Goal: Task Accomplishment & Management: Use online tool/utility

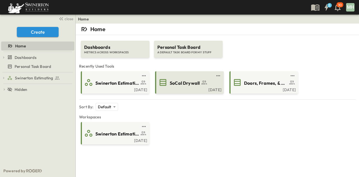
click at [204, 81] on icon at bounding box center [204, 82] width 7 height 7
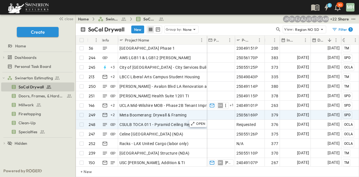
scroll to position [112, 0]
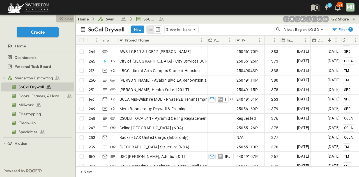
click at [70, 19] on span "close" at bounding box center [69, 19] width 9 height 6
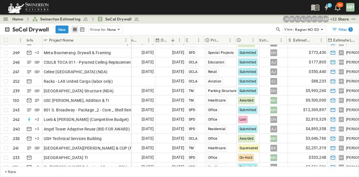
scroll to position [168, 81]
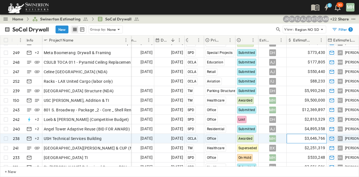
click at [290, 136] on div "$3,646,766" at bounding box center [307, 138] width 40 height 9
drag, startPoint x: 315, startPoint y: 138, endPoint x: 288, endPoint y: 138, distance: 27.0
click at [288, 138] on div "​ $ *******" at bounding box center [306, 139] width 39 height 6
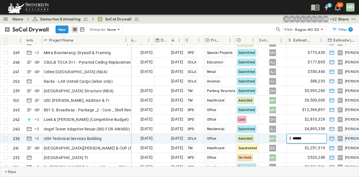
type input "*******"
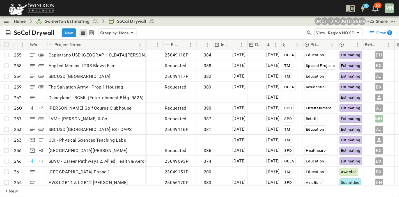
scroll to position [0, 0]
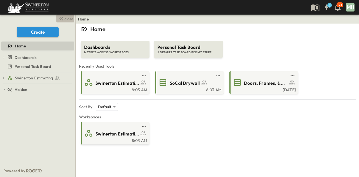
click at [71, 15] on button "close" at bounding box center [65, 19] width 18 height 8
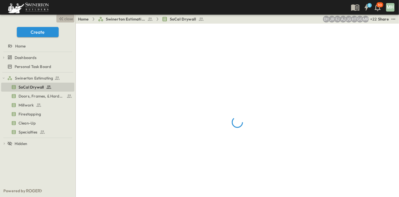
click at [70, 20] on span "close" at bounding box center [69, 19] width 9 height 6
